Goal: Task Accomplishment & Management: Complete application form

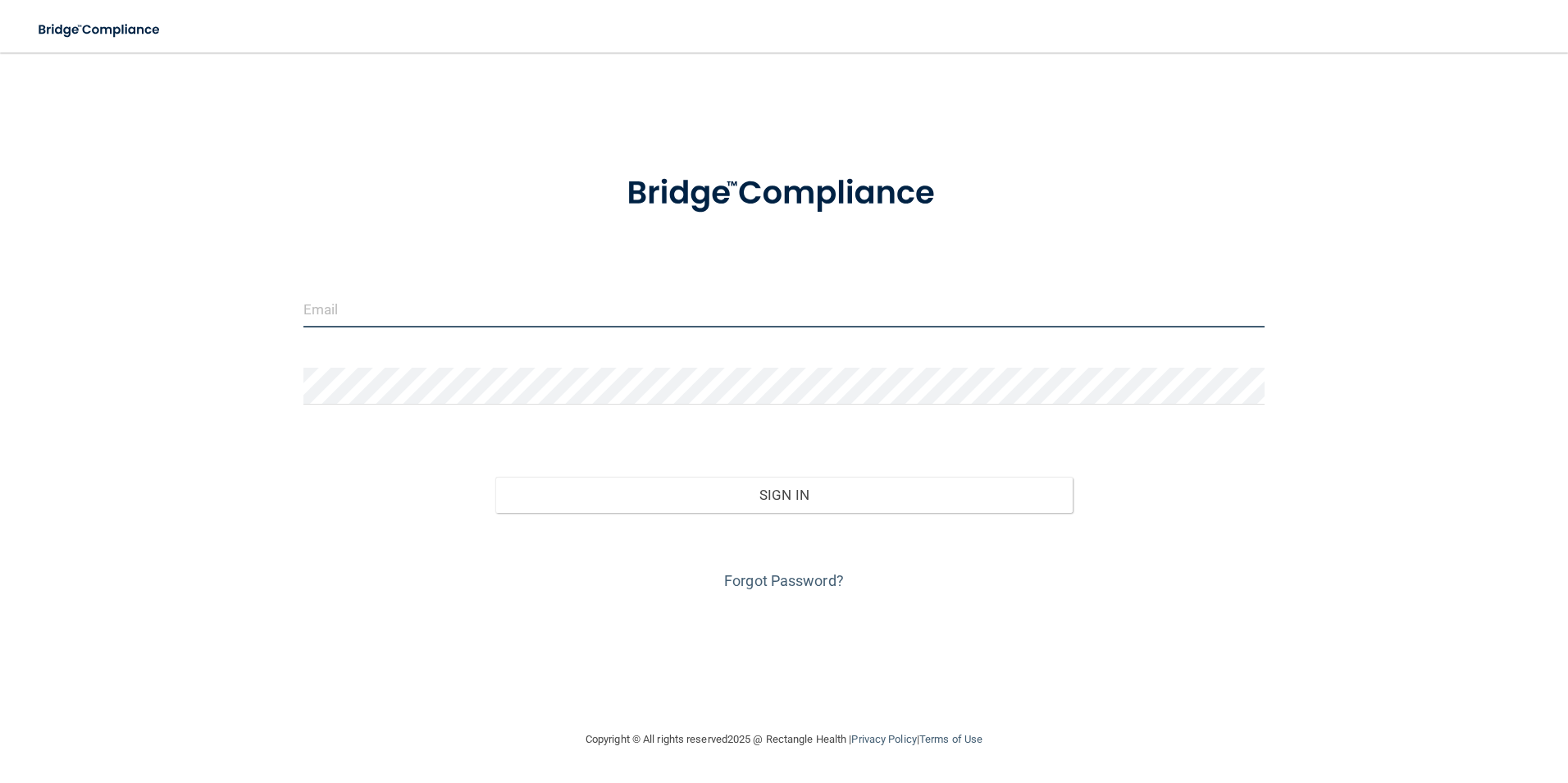
type input "[EMAIL_ADDRESS][DOMAIN_NAME]"
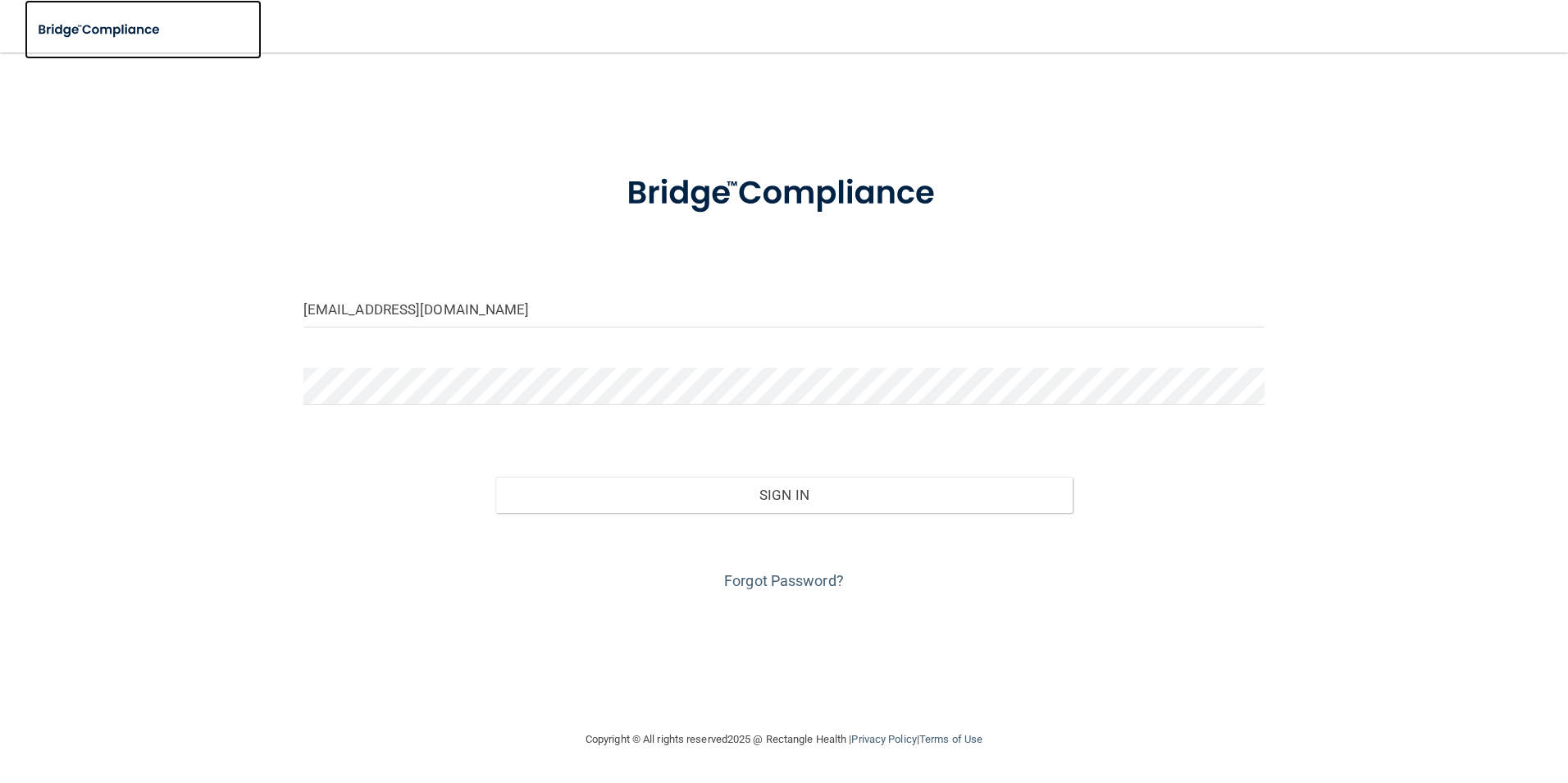
click at [127, 22] on img at bounding box center [100, 29] width 151 height 34
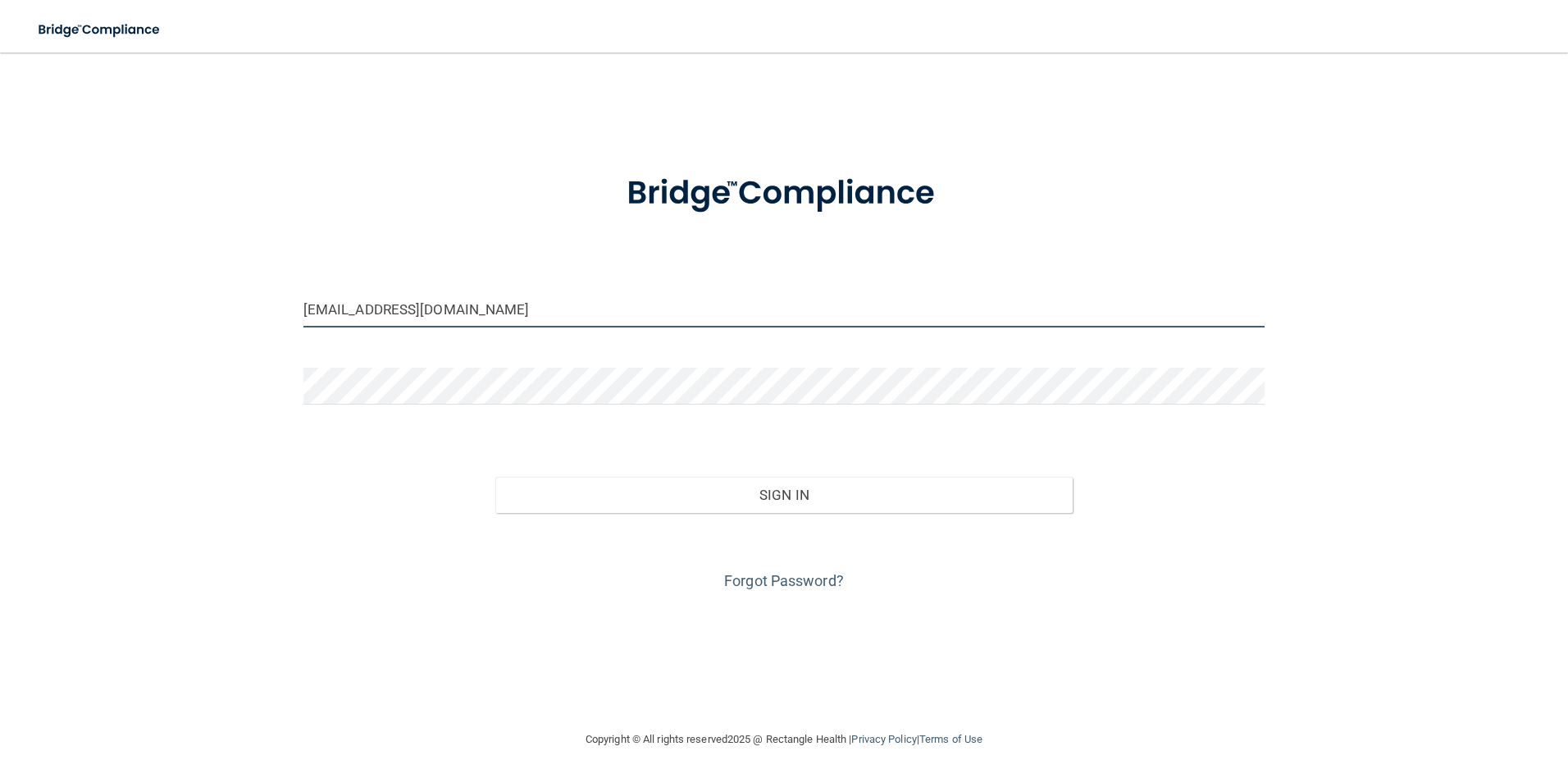
drag, startPoint x: 482, startPoint y: 318, endPoint x: 0, endPoint y: 415, distance: 491.7
click at [0, 415] on html "Toggle navigation Manage My Enterprise Manage My Location [EMAIL_ADDRESS][DOMAI…" at bounding box center [784, 391] width 1568 height 783
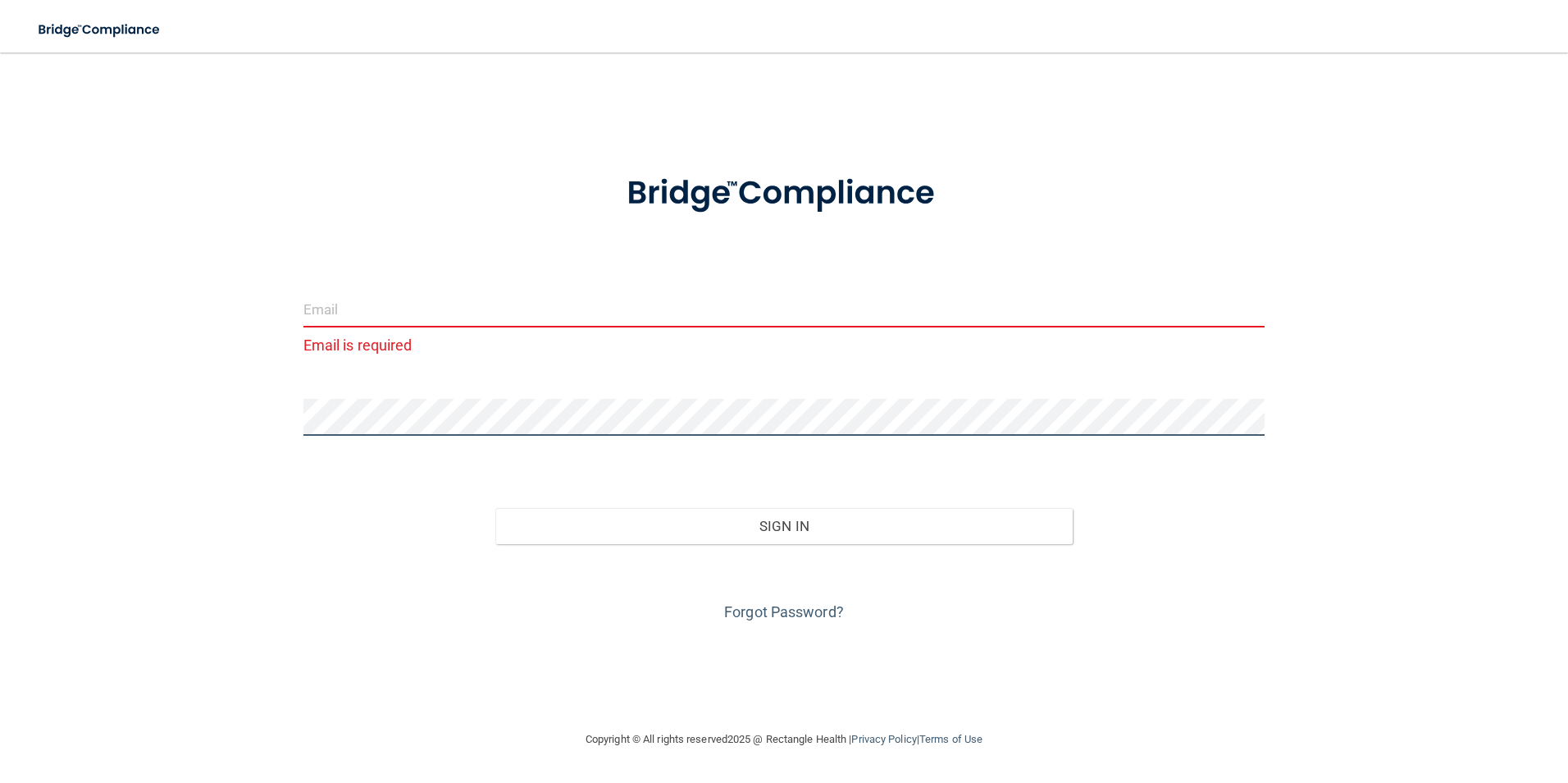
click at [633, 436] on div at bounding box center [784, 423] width 986 height 49
click at [0, 424] on html "Toggle navigation Manage My Enterprise Manage My Location Email is required Inv…" at bounding box center [784, 391] width 1568 height 783
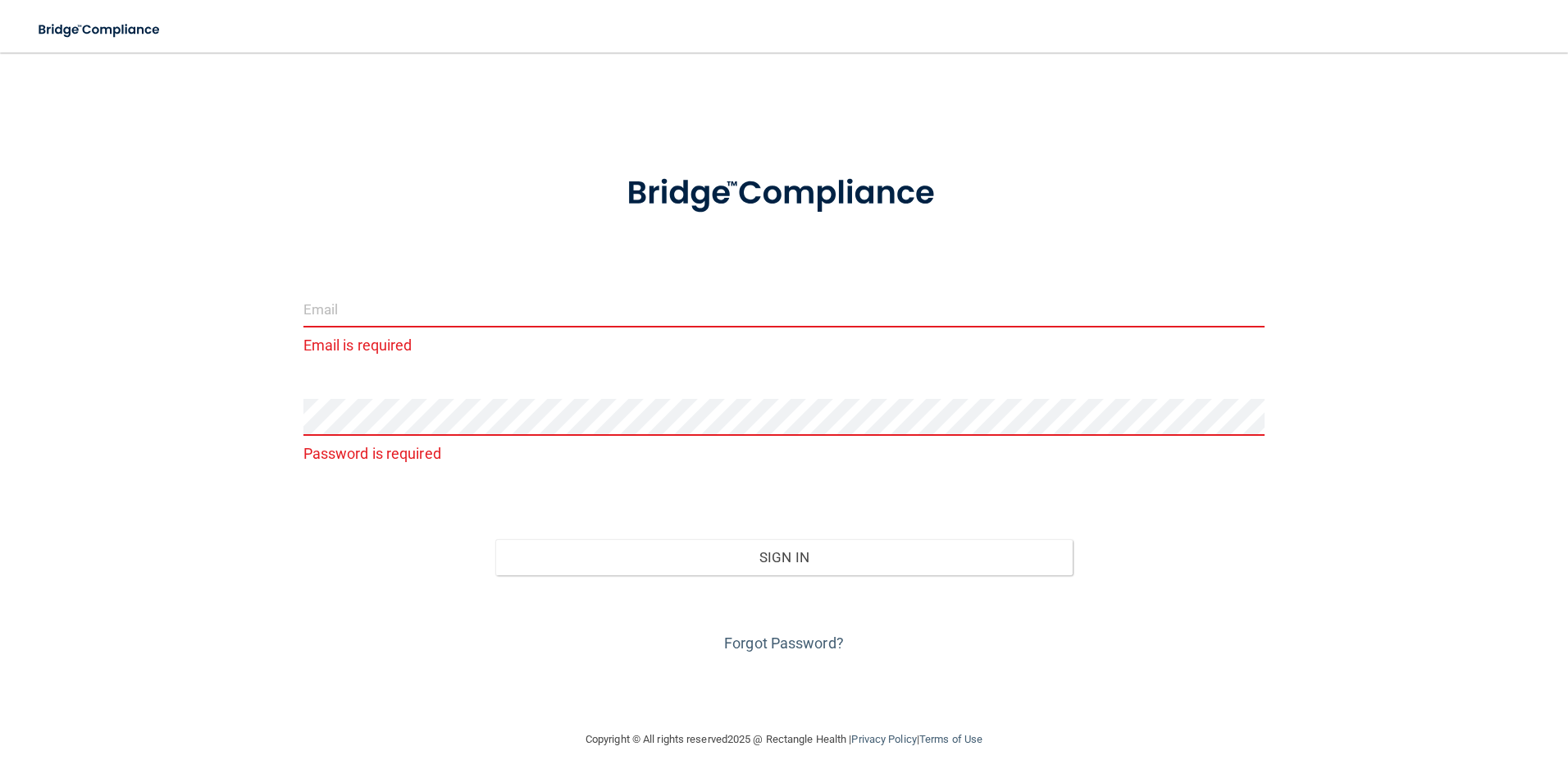
click at [386, 315] on input "email" at bounding box center [784, 309] width 962 height 37
drag, startPoint x: 234, startPoint y: 521, endPoint x: 217, endPoint y: 545, distance: 29.4
click at [223, 542] on div "Email is required Password is required Invalid email/password. You don't have p…" at bounding box center [784, 390] width 1503 height 644
